Goal: Ask a question

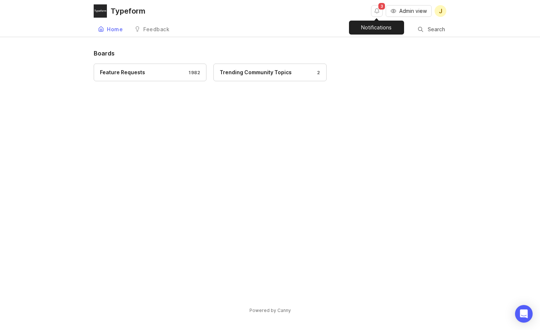
click at [372, 10] on button "Notifications" at bounding box center [377, 11] width 12 height 12
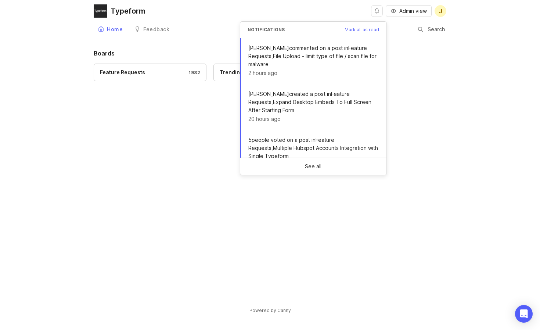
click at [122, 174] on div "Boards Feature Requests 1982 Trending Community Topics 2" at bounding box center [270, 175] width 353 height 253
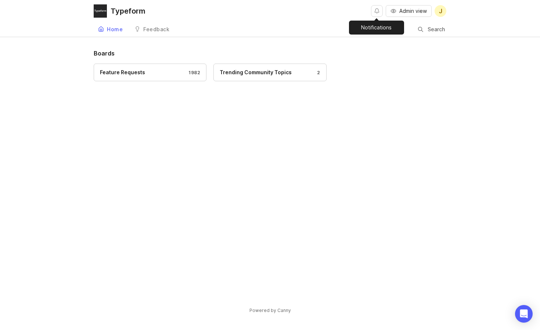
click at [371, 12] on button "Notifications" at bounding box center [377, 11] width 12 height 12
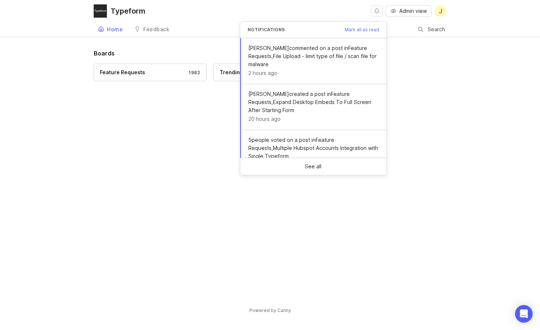
click at [371, 12] on button "Notifications" at bounding box center [377, 11] width 12 height 12
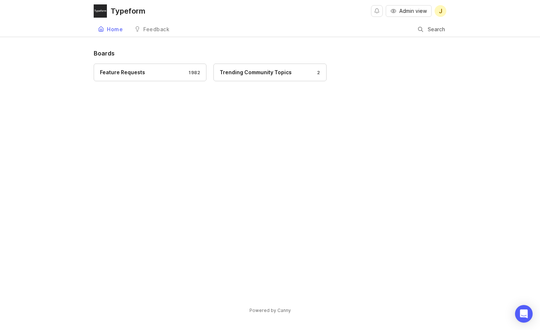
click at [420, 32] on div at bounding box center [420, 30] width 5 height 6
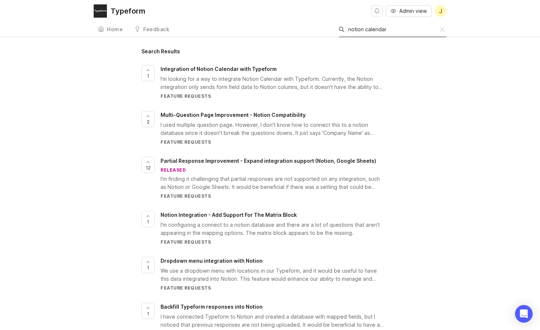
click at [380, 28] on input "notion calendar" at bounding box center [394, 29] width 92 height 8
click at [378, 29] on input "notion timestamp" at bounding box center [394, 29] width 92 height 8
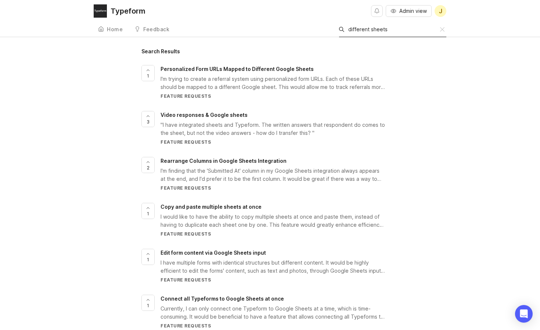
type input "different sheets"
